Goal: Communication & Community: Connect with others

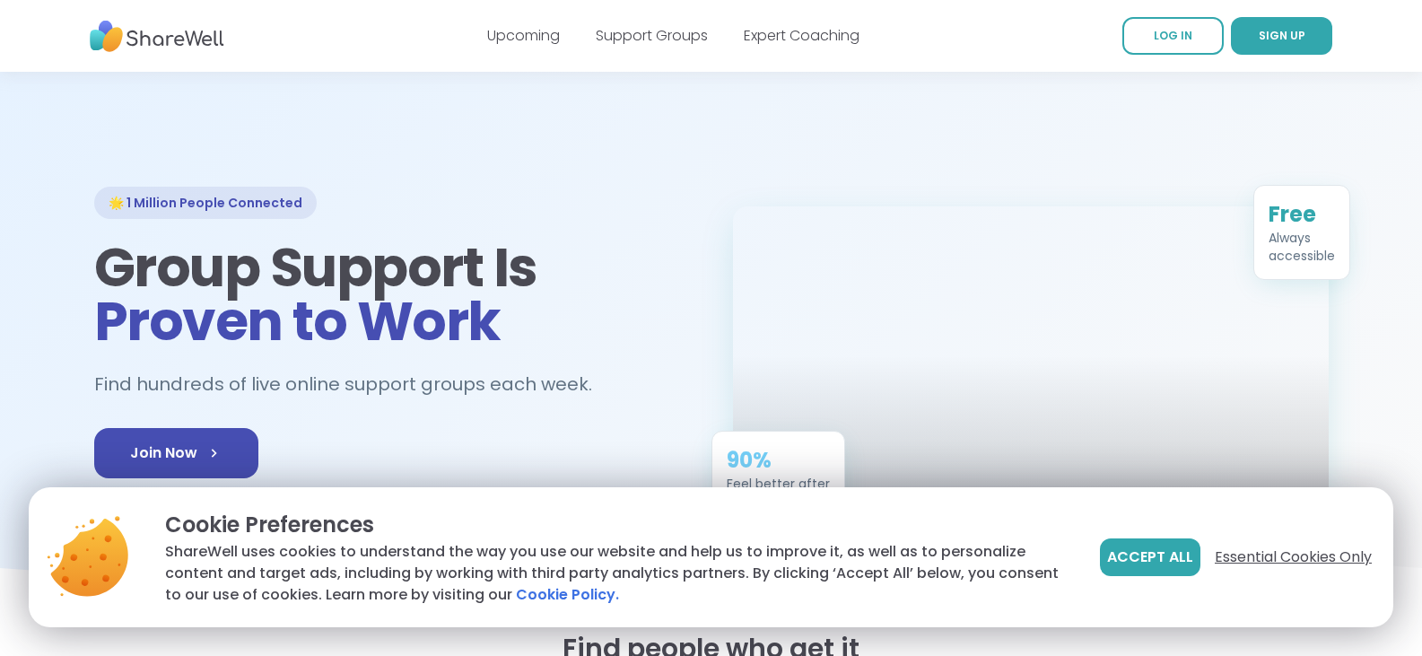
click at [1283, 554] on span "Essential Cookies Only" at bounding box center [1293, 557] width 157 height 22
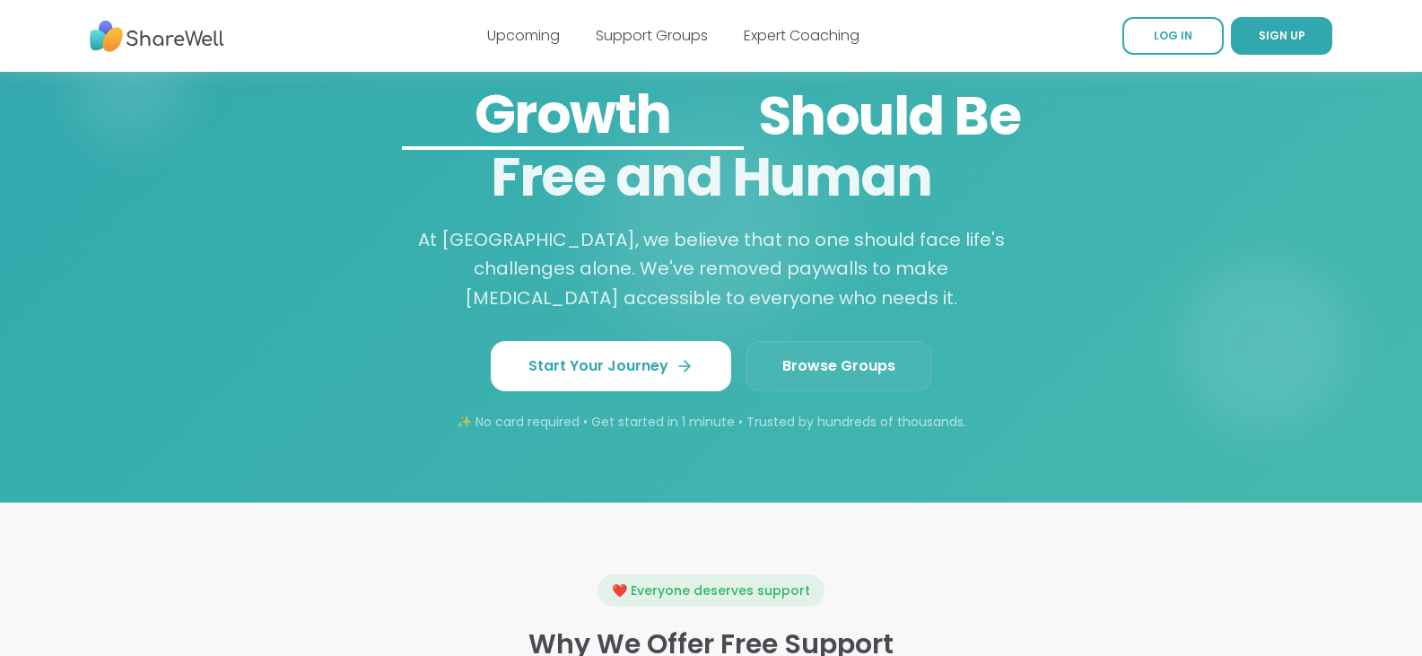
scroll to position [1525, 0]
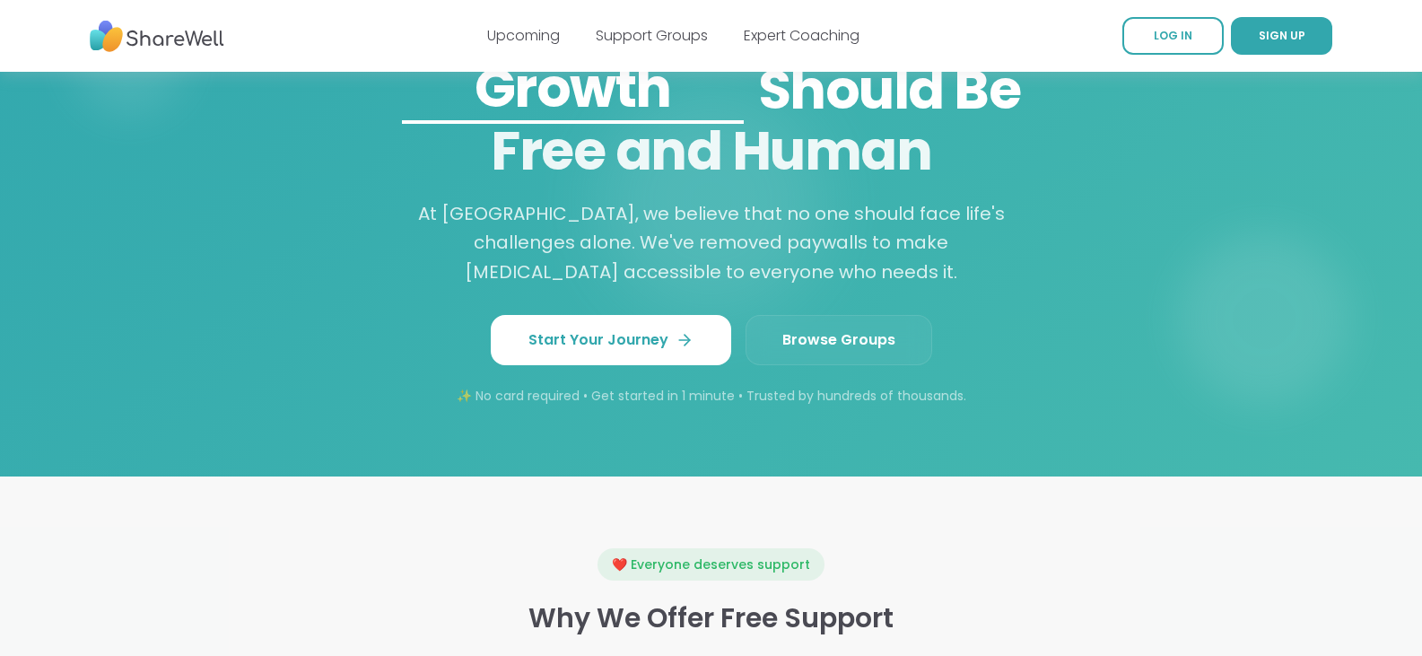
click at [846, 339] on span "Browse Groups" at bounding box center [838, 340] width 113 height 22
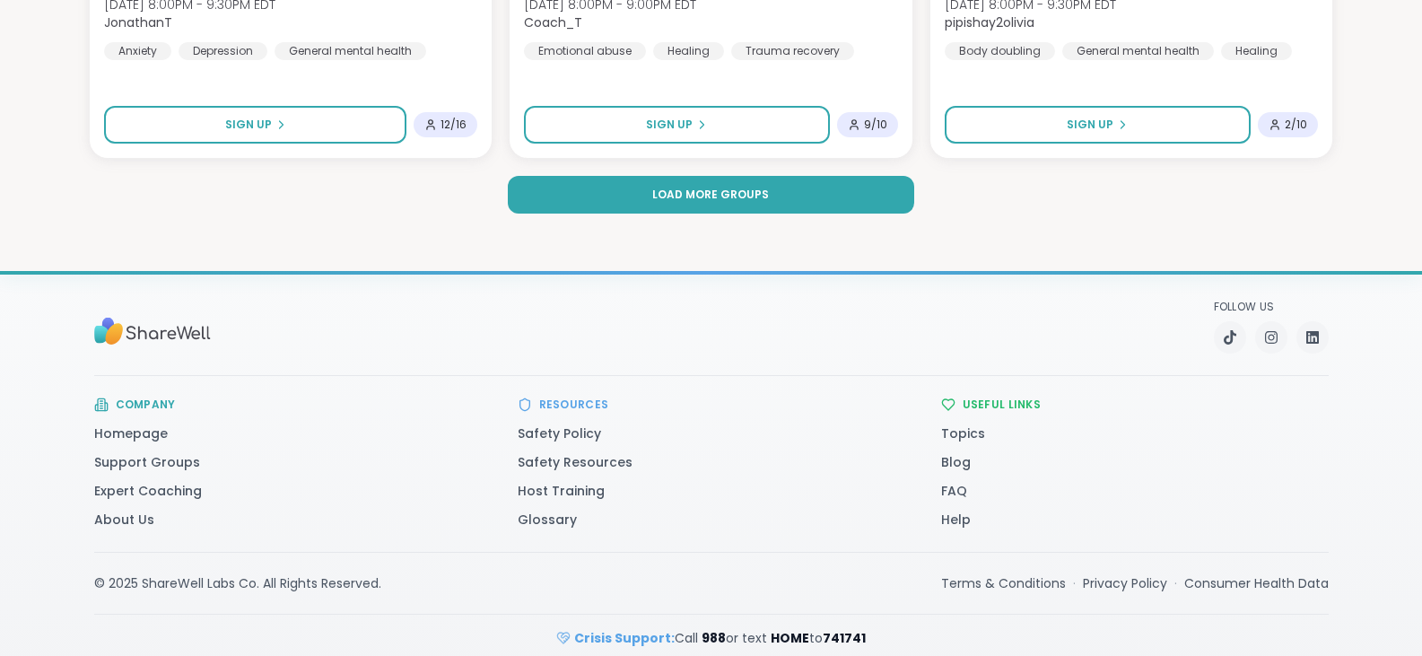
scroll to position [3726, 0]
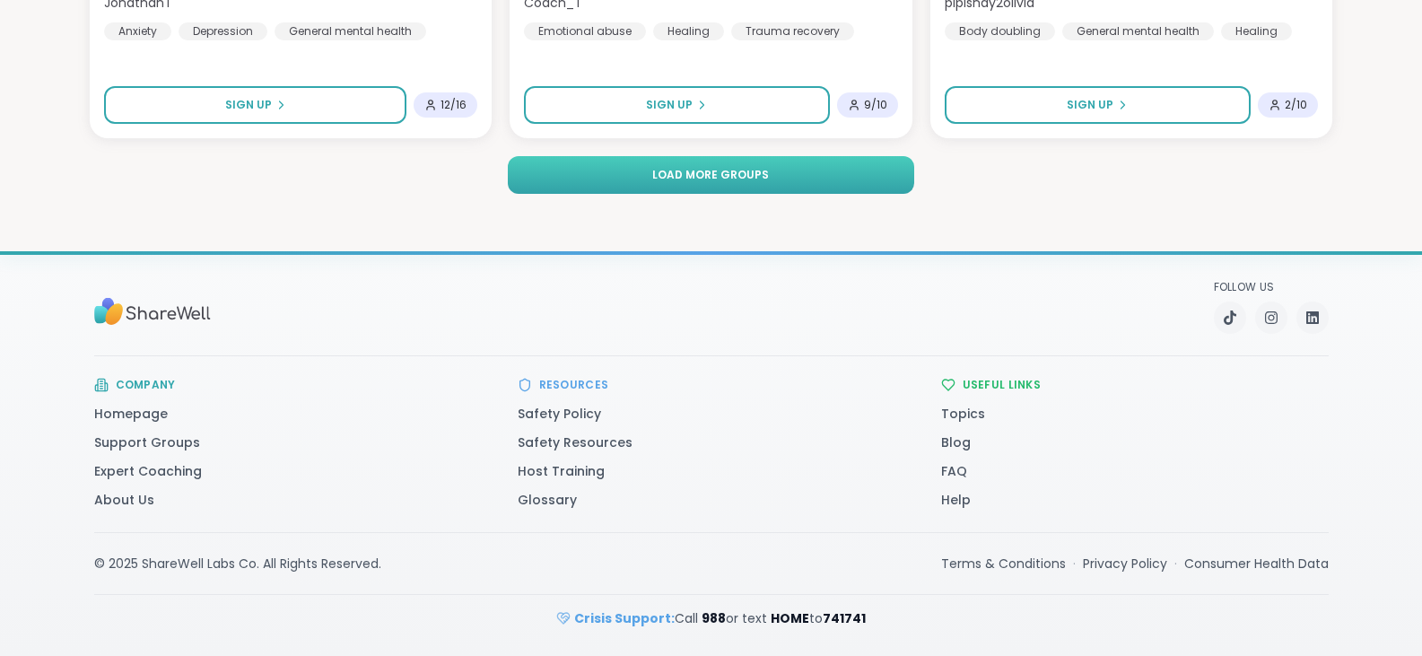
click at [823, 179] on button "Load more groups" at bounding box center [711, 175] width 407 height 38
click at [871, 169] on button "Load more groups" at bounding box center [711, 175] width 407 height 38
